Goal: Go to known website: Access a specific website the user already knows

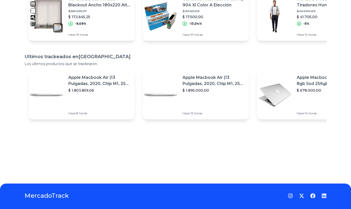
scroll to position [95, 0]
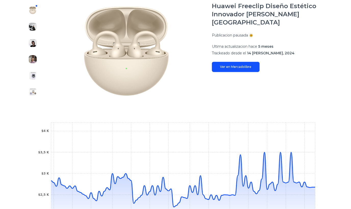
scroll to position [127, 0]
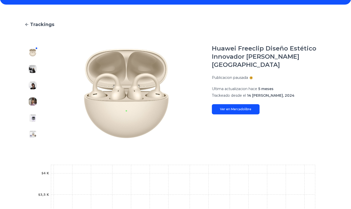
scroll to position [166, 0]
